Goal: Navigation & Orientation: Find specific page/section

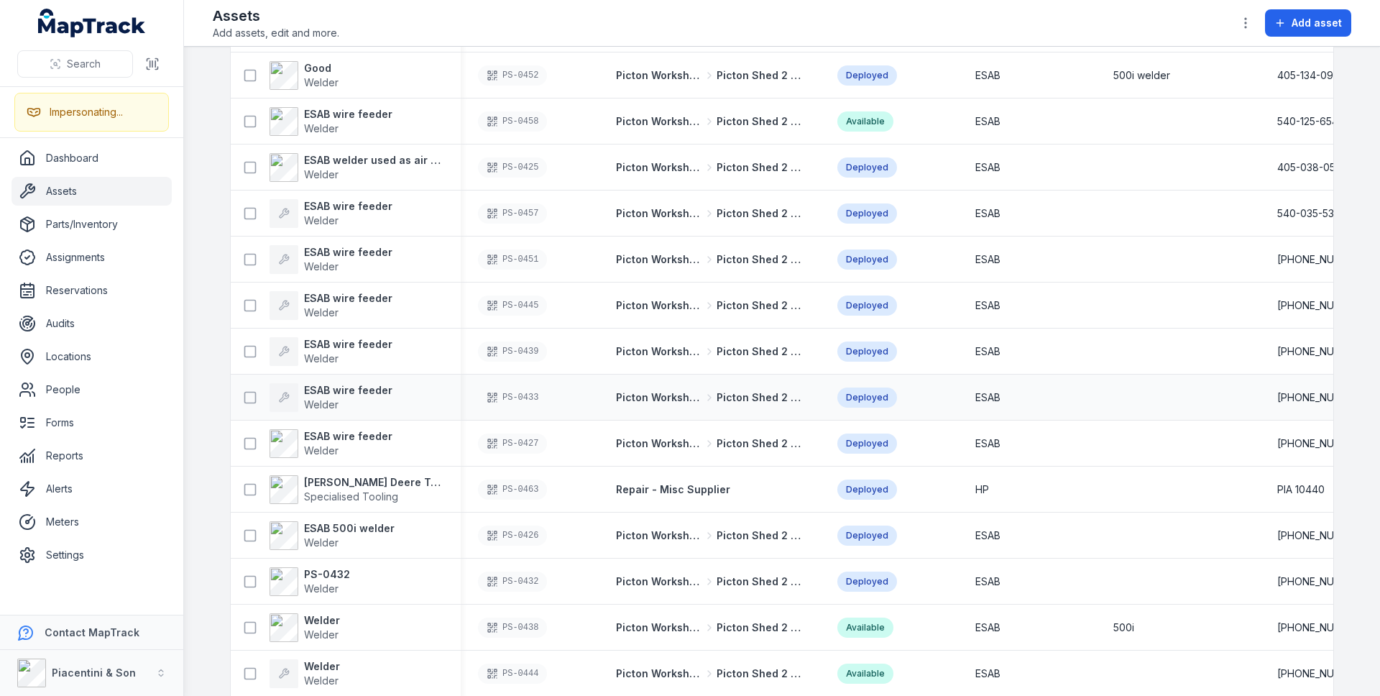
scroll to position [13015, 0]
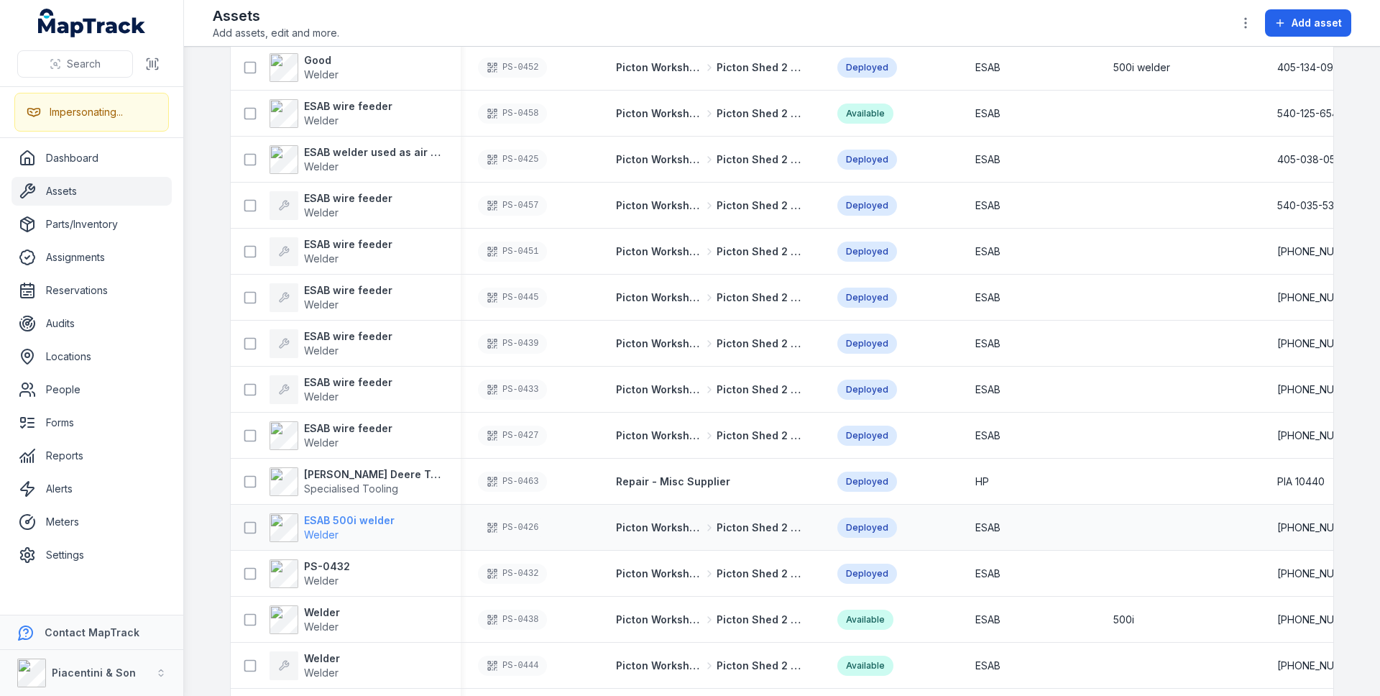
click at [354, 534] on span "Welder" at bounding box center [349, 535] width 91 height 14
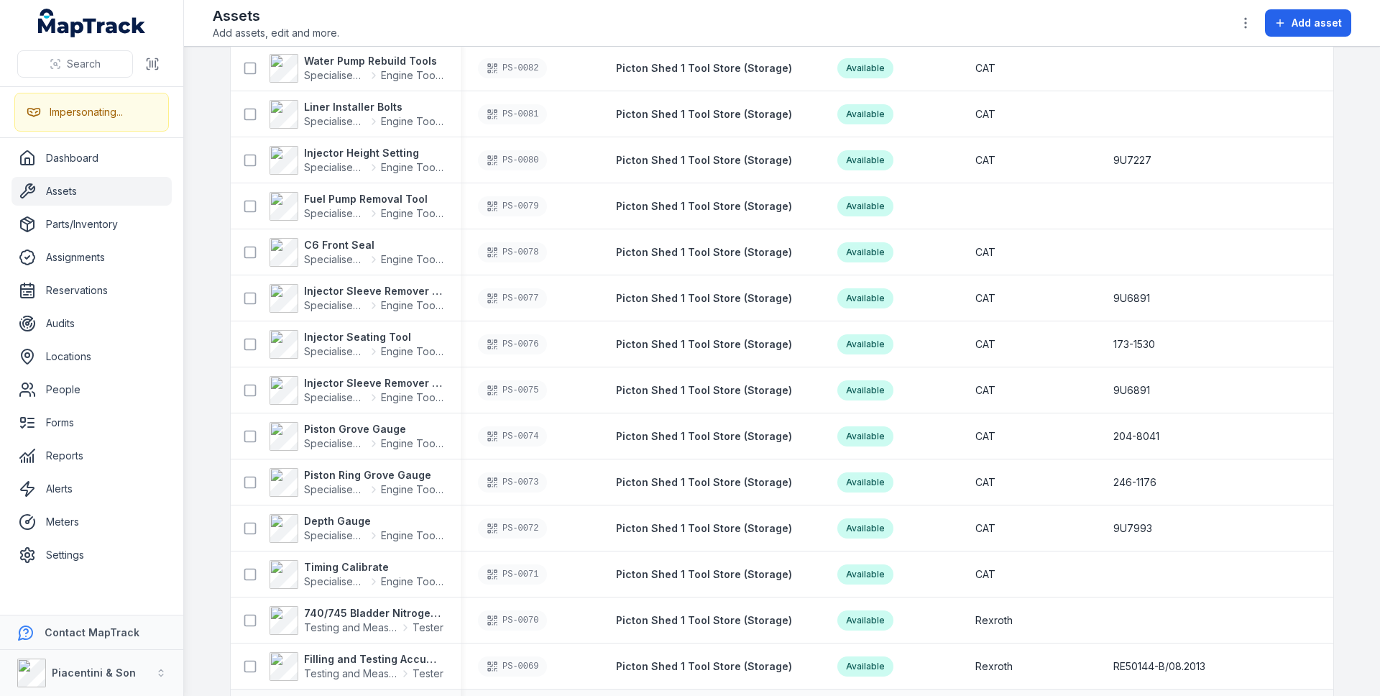
scroll to position [27110, 0]
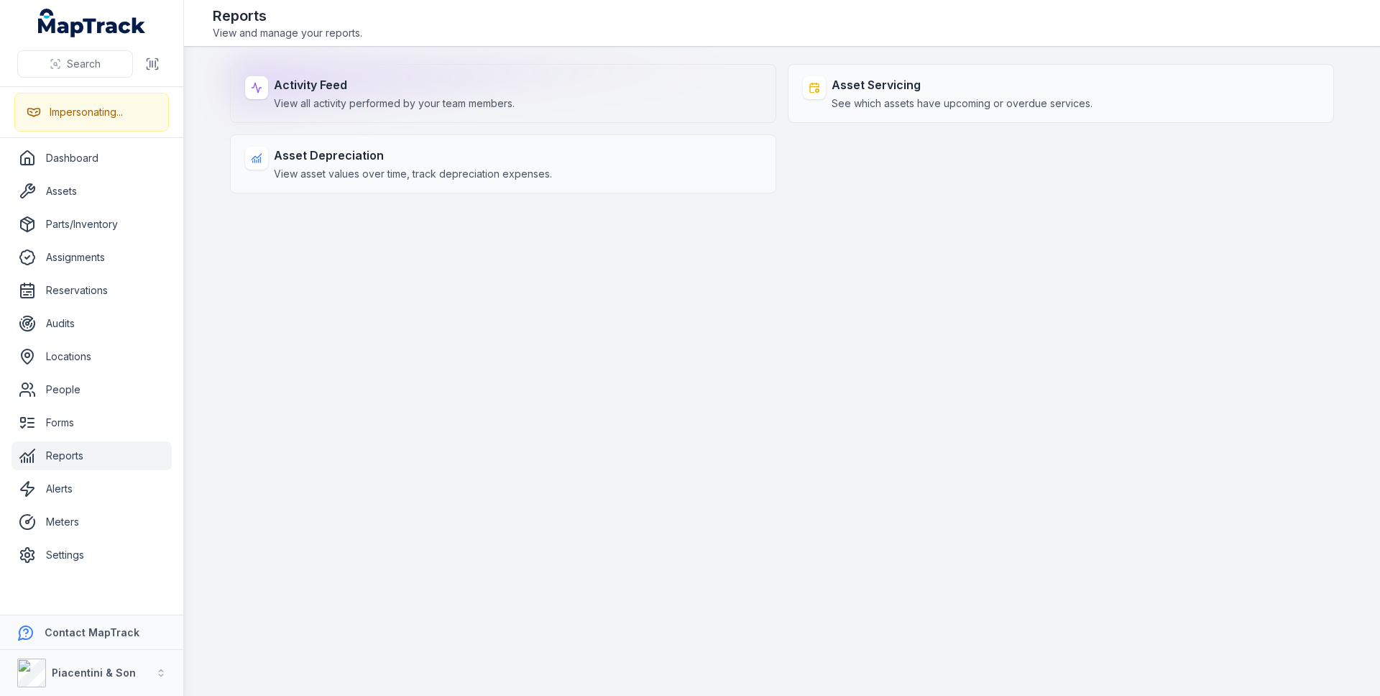
click at [379, 81] on strong "Activity Feed" at bounding box center [394, 84] width 241 height 17
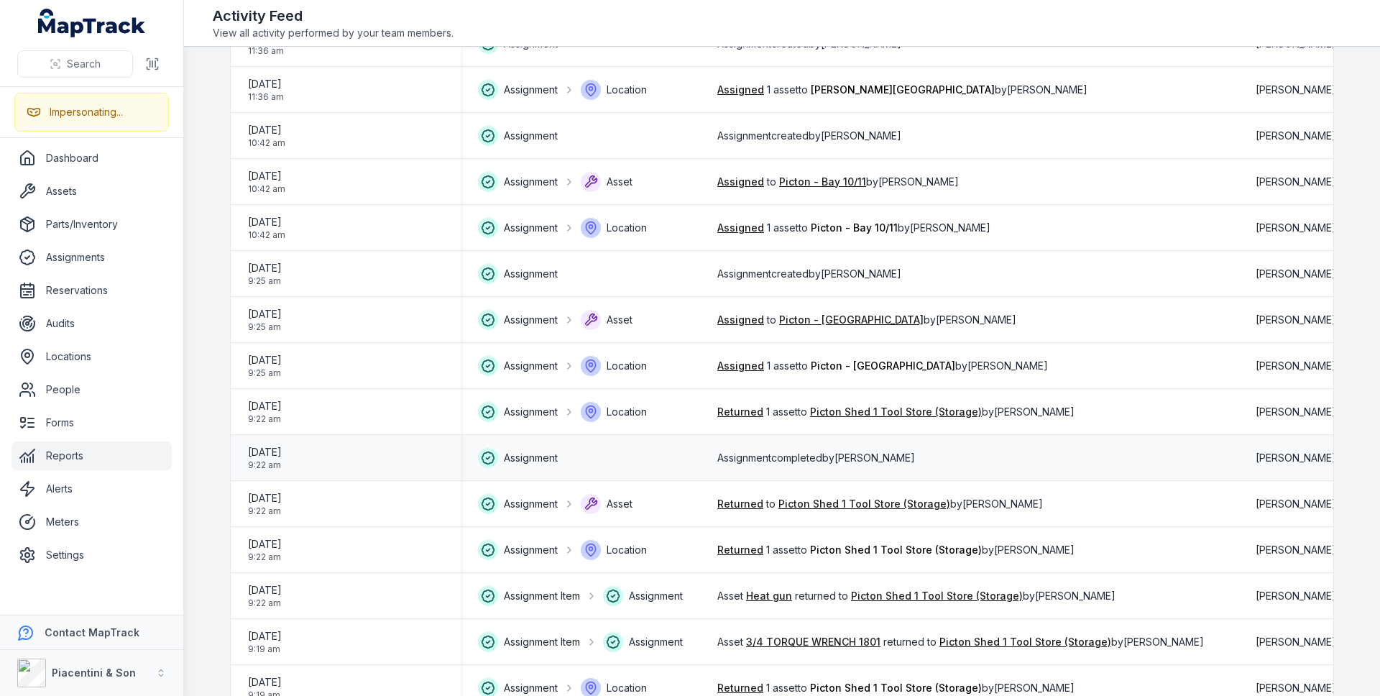
scroll to position [1808, 0]
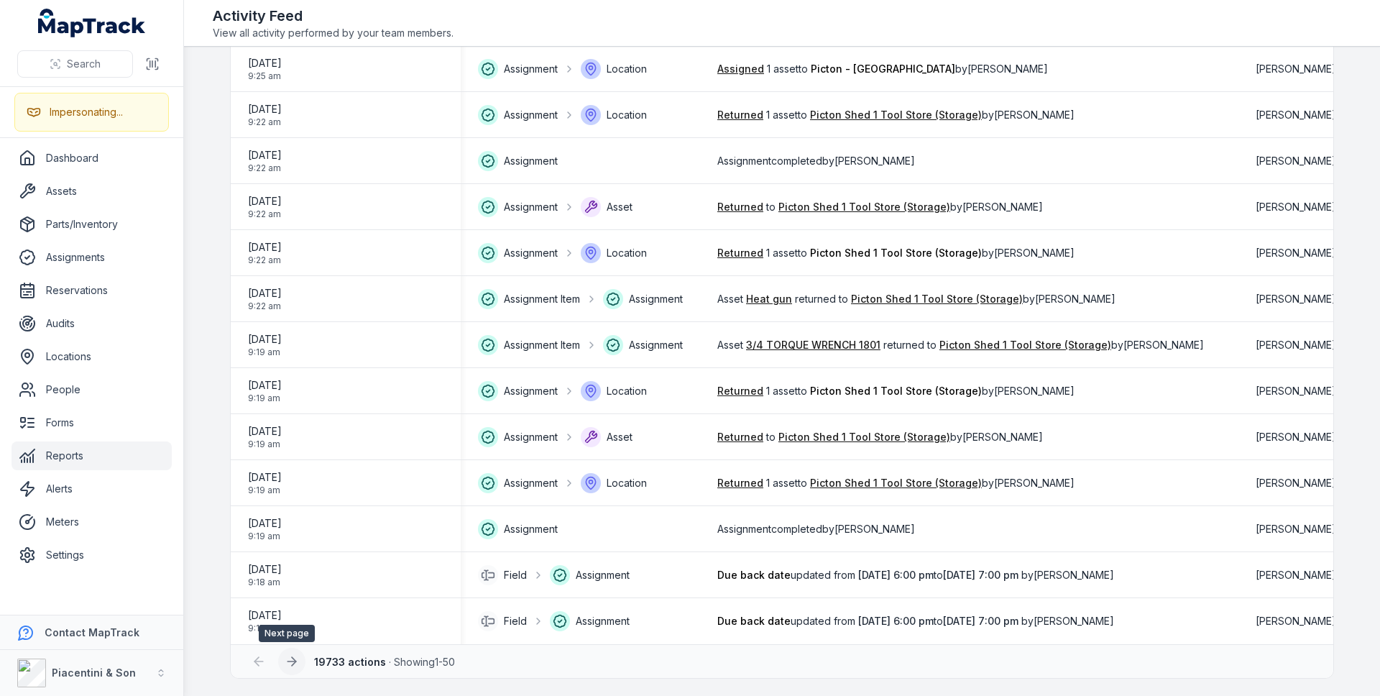
click at [292, 660] on icon at bounding box center [294, 661] width 4 height 9
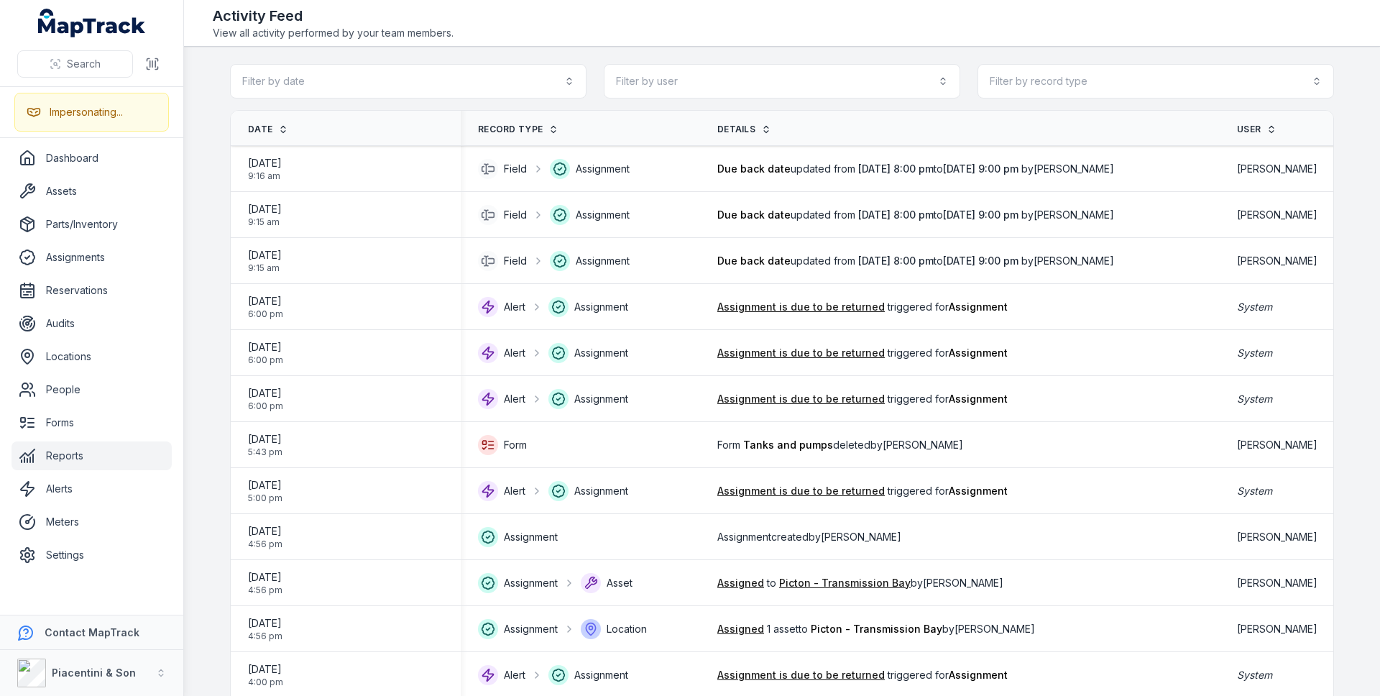
scroll to position [1808, 0]
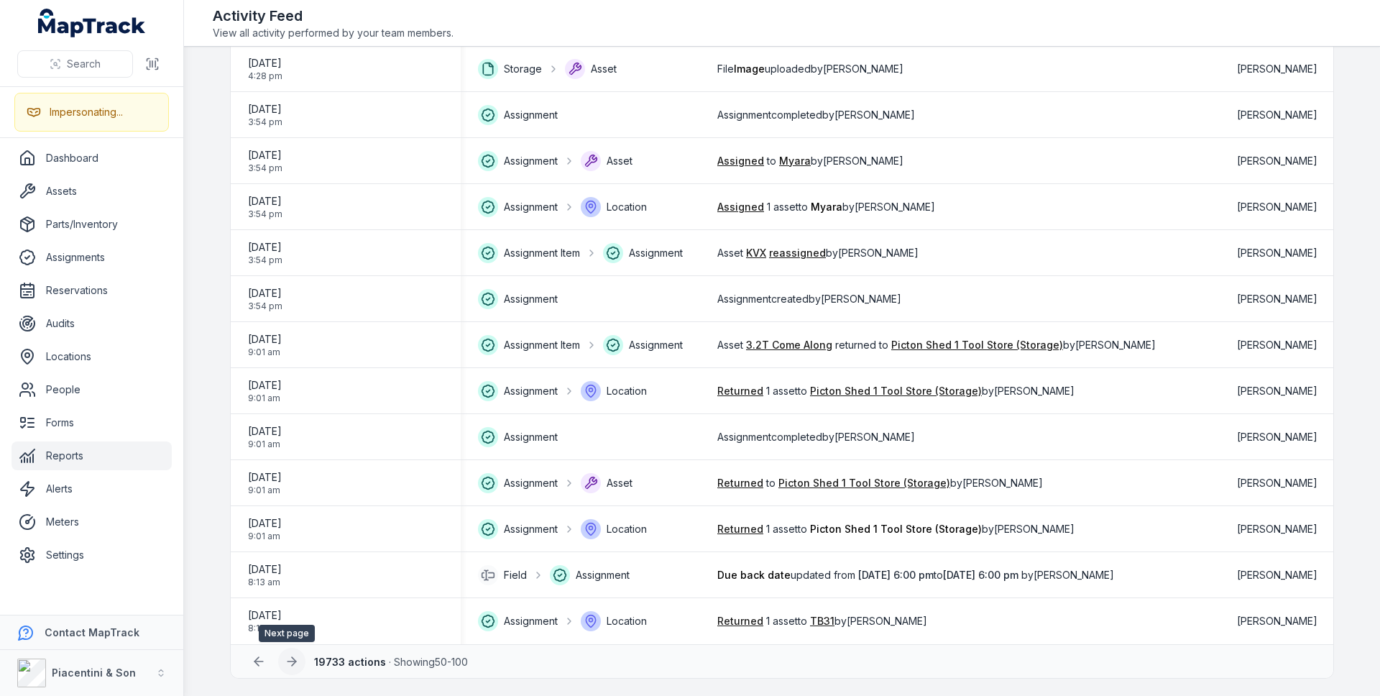
click at [291, 656] on icon at bounding box center [292, 661] width 14 height 14
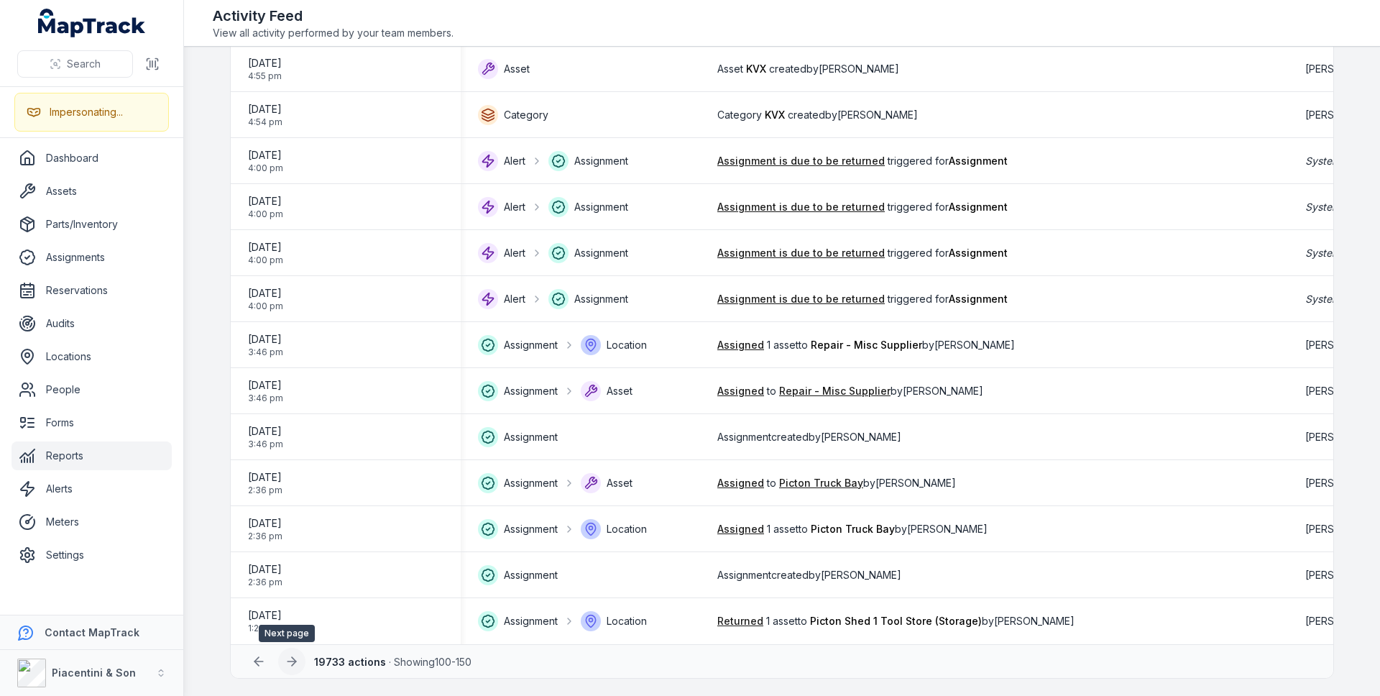
click at [295, 664] on button at bounding box center [291, 661] width 27 height 27
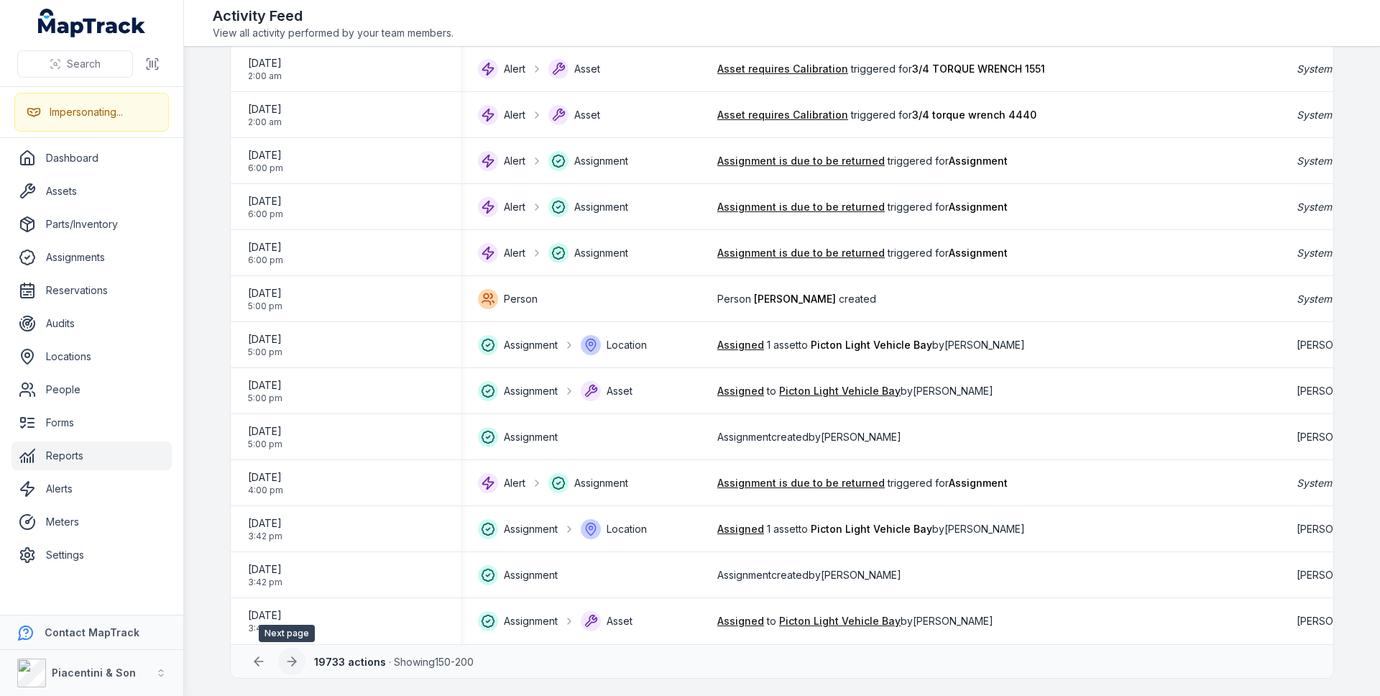
click at [288, 666] on icon at bounding box center [292, 661] width 14 height 14
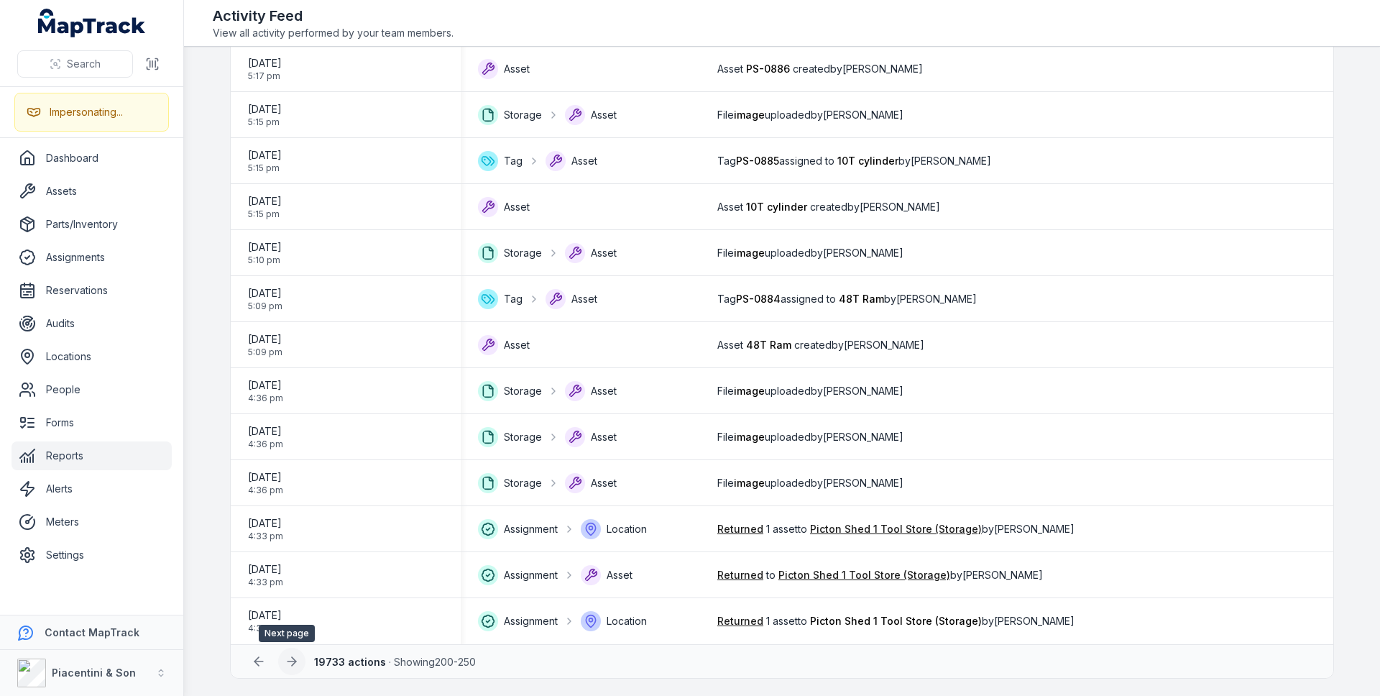
click at [287, 662] on icon at bounding box center [292, 661] width 14 height 14
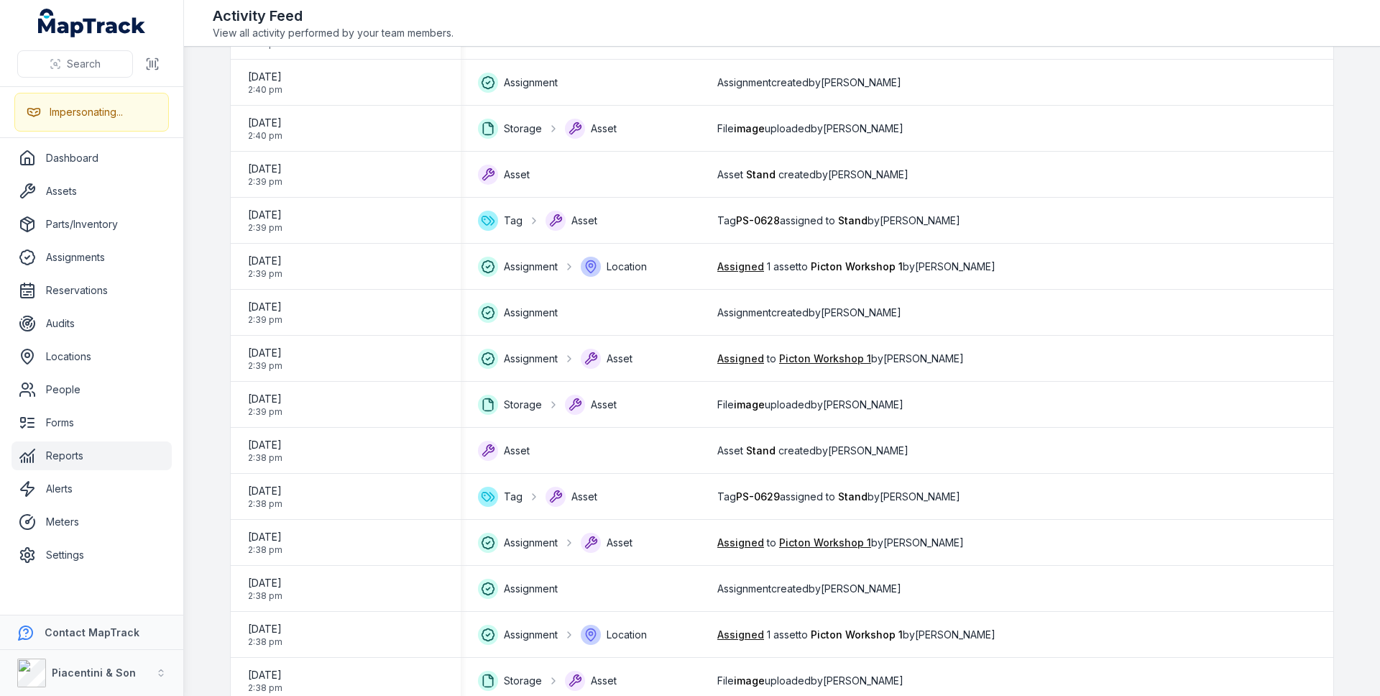
scroll to position [1808, 0]
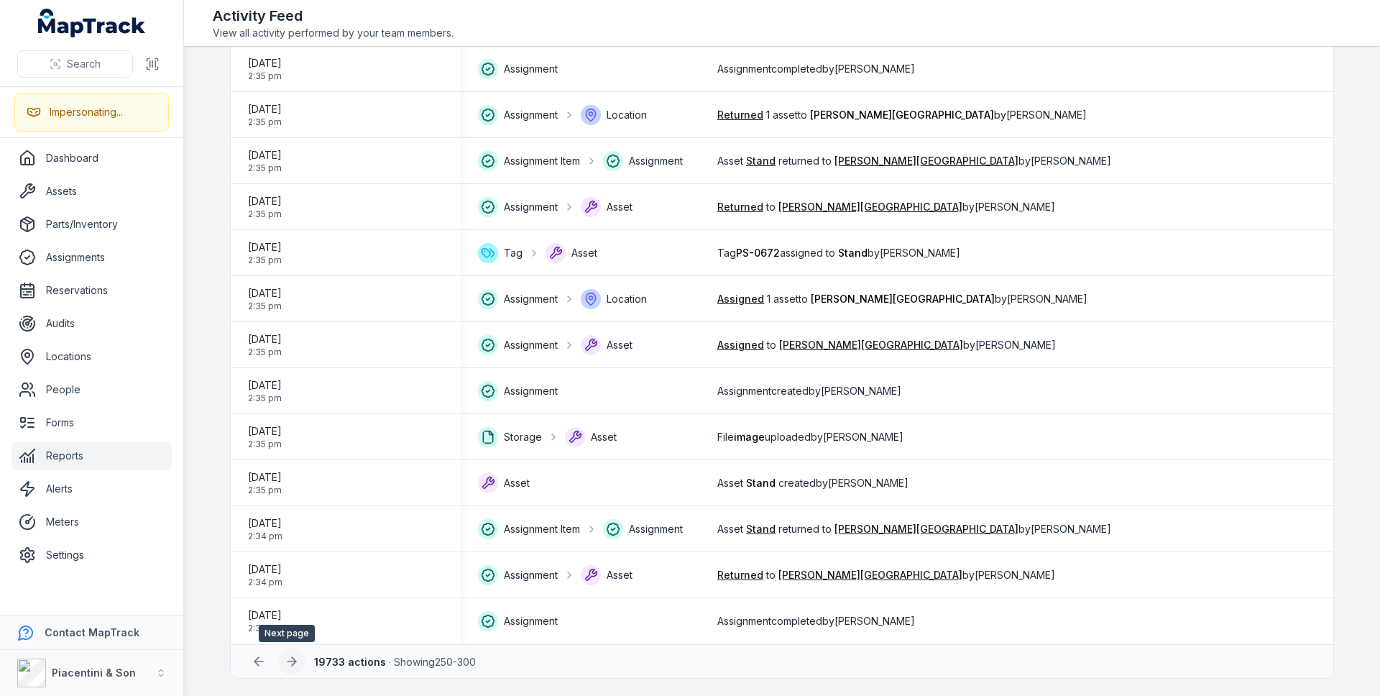
click at [290, 662] on icon at bounding box center [292, 661] width 14 height 14
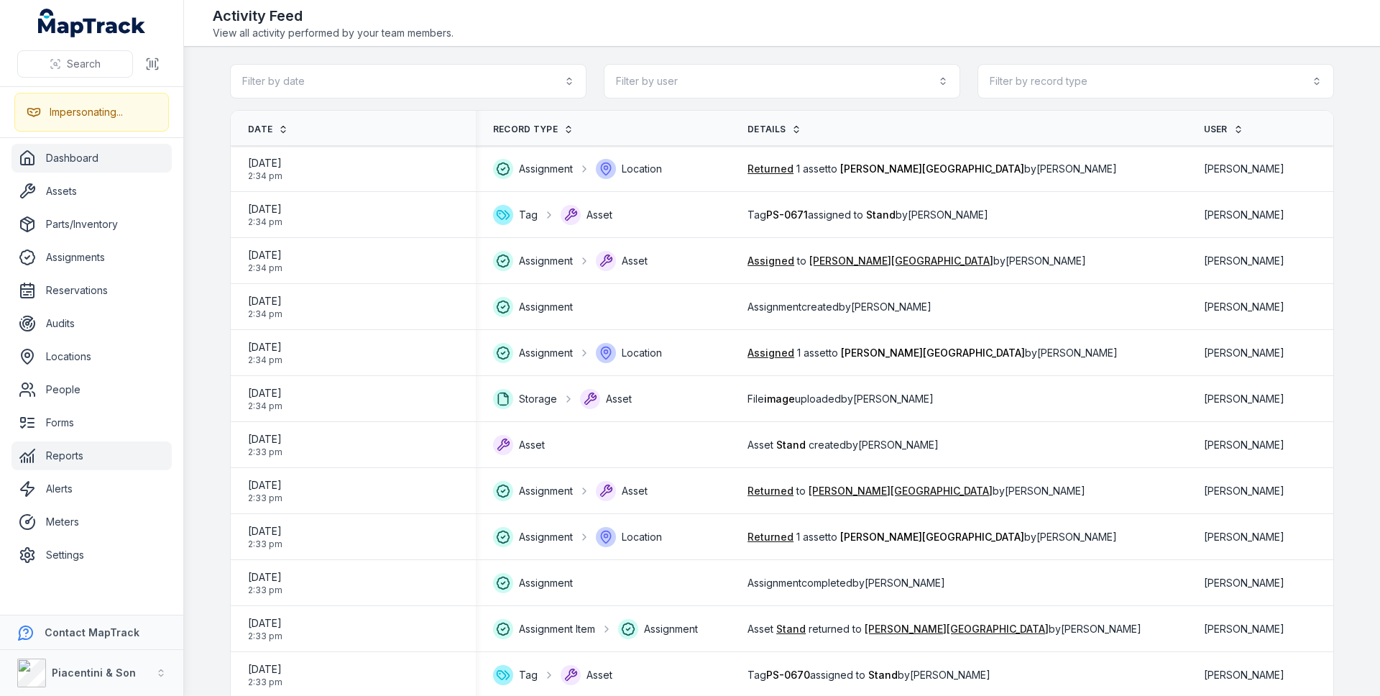
click at [83, 155] on link "Dashboard" at bounding box center [92, 158] width 160 height 29
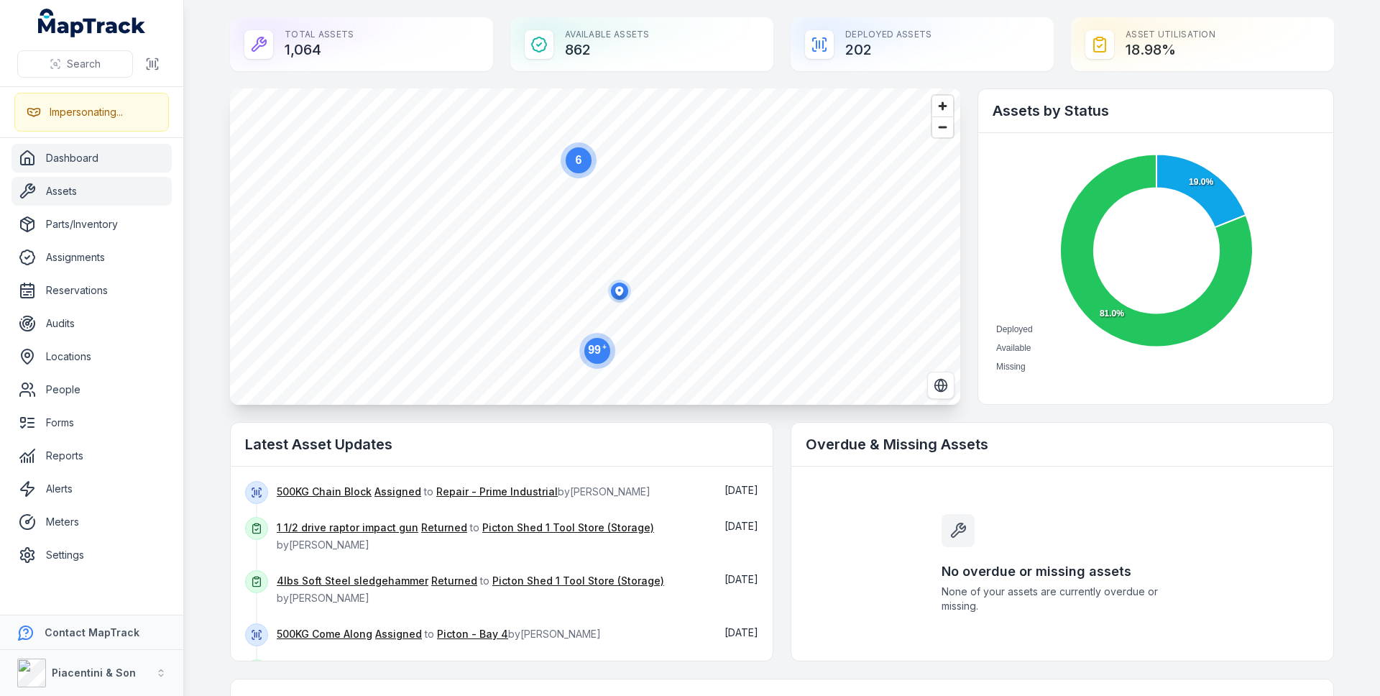
click at [111, 201] on link "Assets" at bounding box center [92, 191] width 160 height 29
